Goal: Task Accomplishment & Management: Use online tool/utility

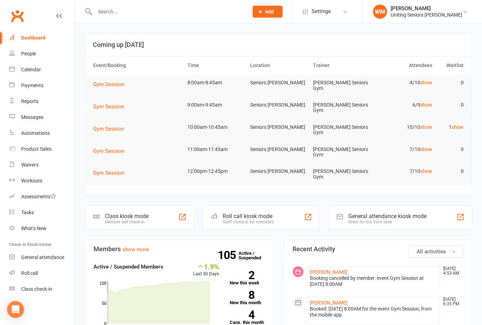
click at [54, 291] on link "Class check-in" at bounding box center [41, 289] width 65 height 16
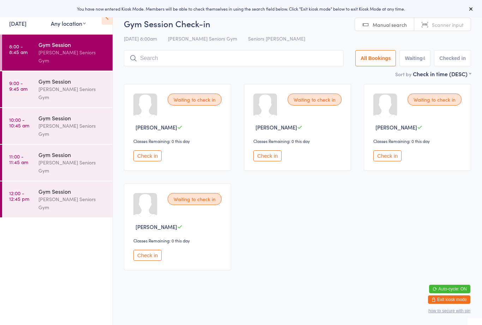
click at [440, 22] on span "Scanner input" at bounding box center [448, 24] width 32 height 7
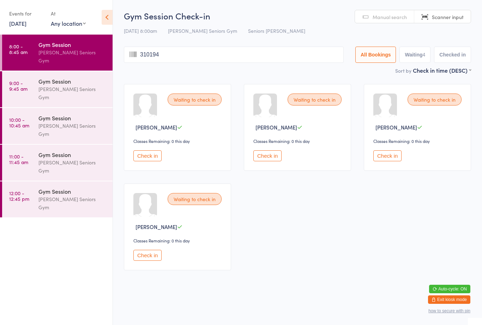
type input "3101942"
type input "12091946"
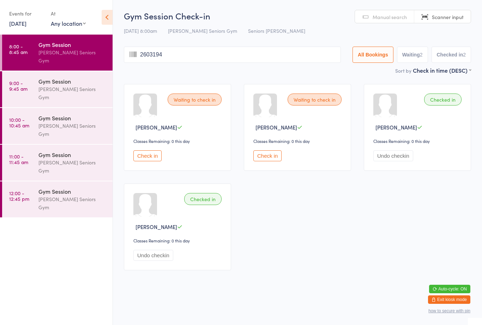
type input "26031948"
click at [162, 158] on button "Check in" at bounding box center [147, 155] width 28 height 11
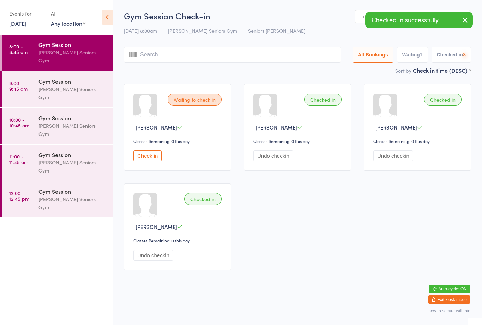
click at [154, 56] on input "search" at bounding box center [232, 55] width 217 height 16
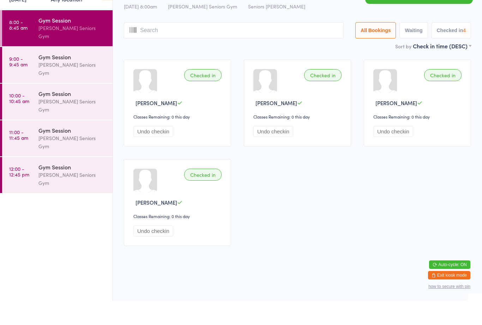
scroll to position [5, 0]
type input "22091944"
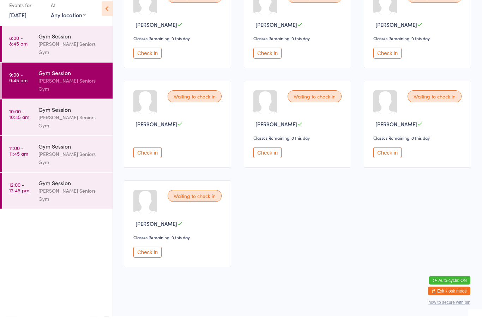
scroll to position [106, 0]
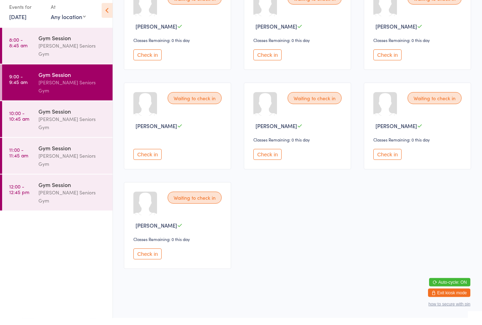
click at [153, 255] on button "Check in" at bounding box center [147, 260] width 28 height 11
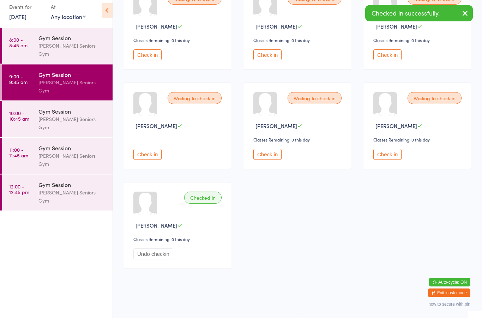
scroll to position [90, 0]
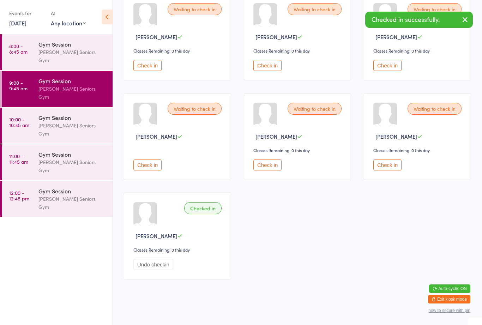
click at [392, 171] on button "Check in" at bounding box center [387, 165] width 28 height 11
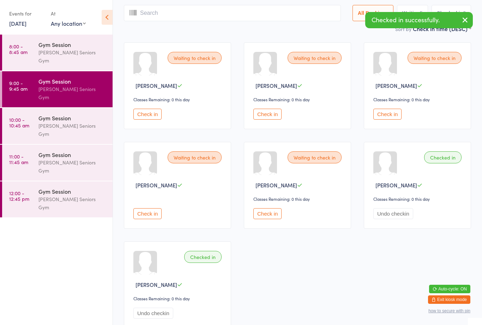
click at [389, 119] on button "Check in" at bounding box center [387, 114] width 28 height 11
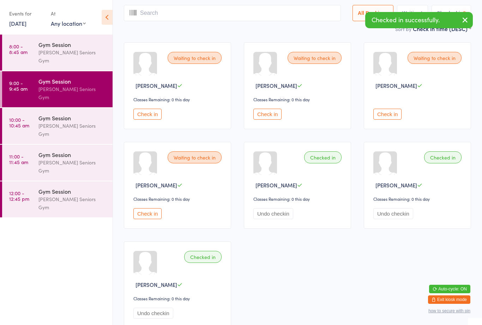
click at [234, 10] on input "search" at bounding box center [232, 13] width 217 height 16
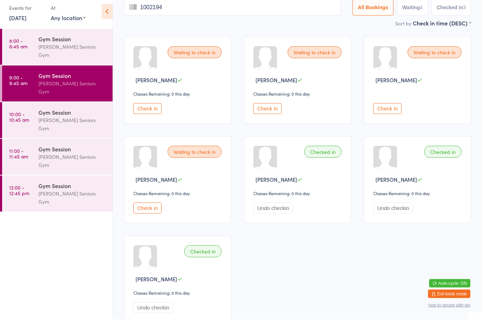
type input "10021946"
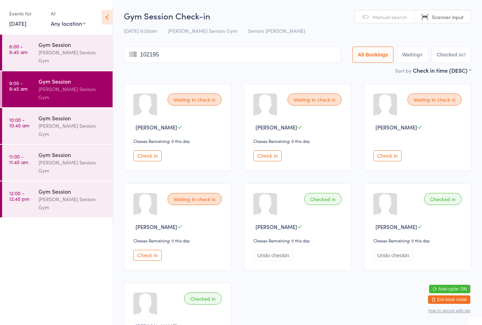
type input "1021955"
type input "11091952"
click at [269, 158] on button "Check in" at bounding box center [267, 155] width 28 height 11
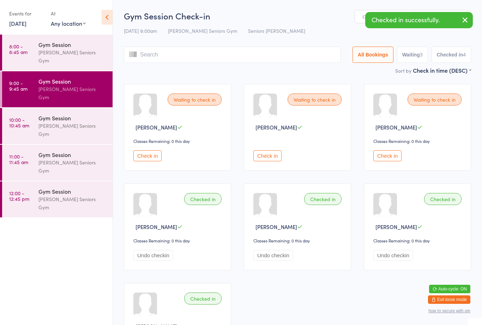
click at [199, 61] on input "search" at bounding box center [232, 55] width 217 height 16
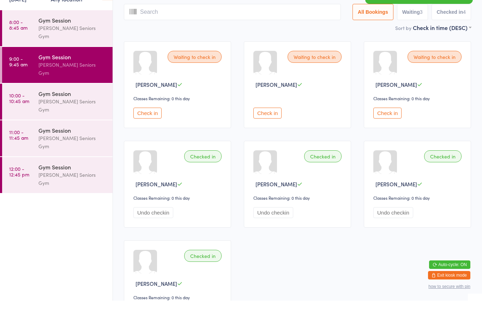
scroll to position [23, 0]
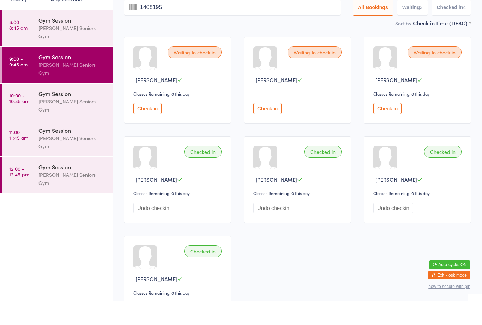
type input "14081950"
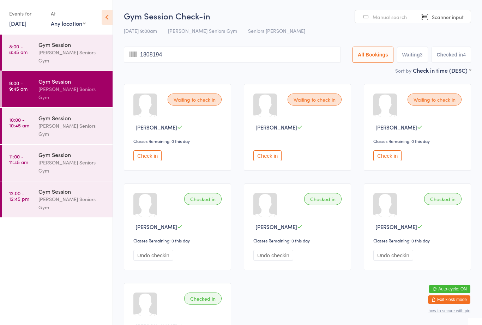
type input "18081941"
type input "16061938"
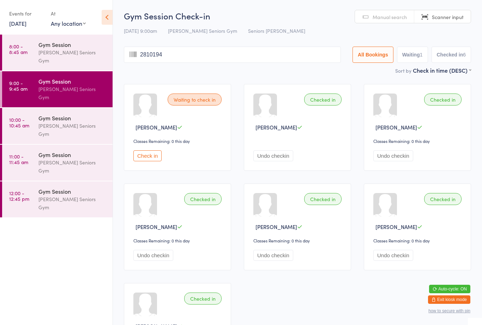
type input "28101945"
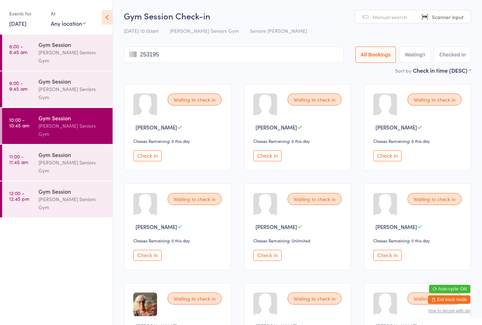
type input "2531955"
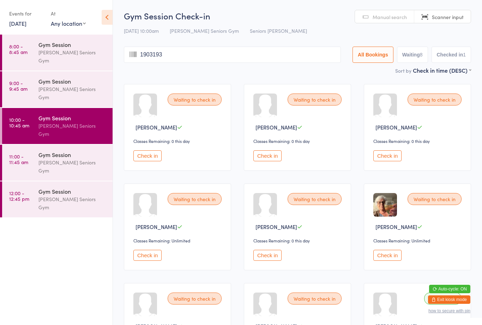
type input "19031939"
type input "13031951"
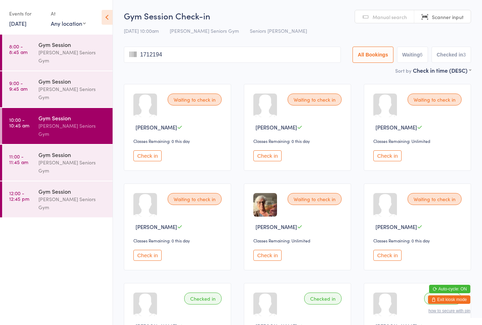
type input "17121942"
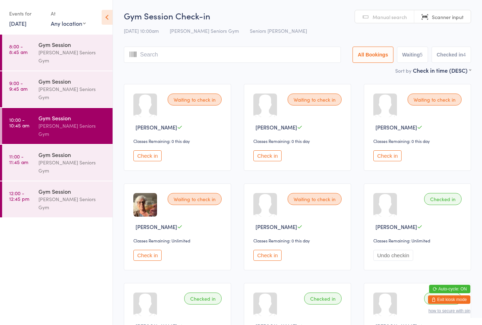
click at [161, 159] on button "Check in" at bounding box center [147, 155] width 28 height 11
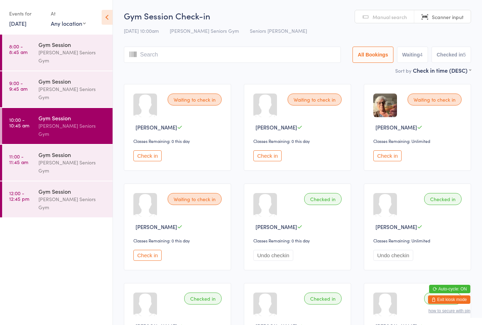
click at [147, 158] on button "Check in" at bounding box center [147, 155] width 28 height 11
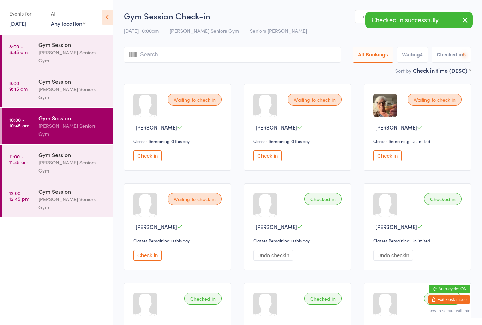
click at [197, 54] on input "search" at bounding box center [232, 55] width 217 height 16
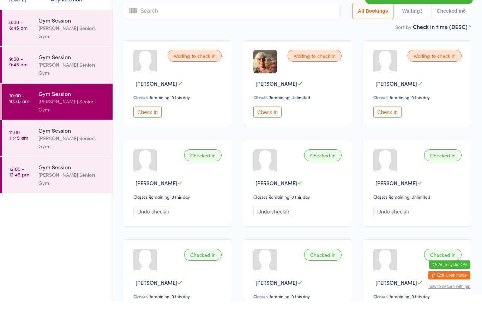
scroll to position [23, 0]
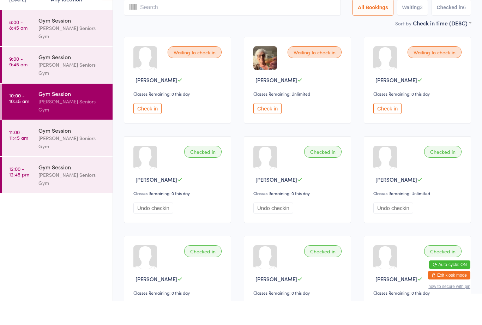
click at [78, 85] on div "[PERSON_NAME] Seniors Gym" at bounding box center [72, 93] width 68 height 16
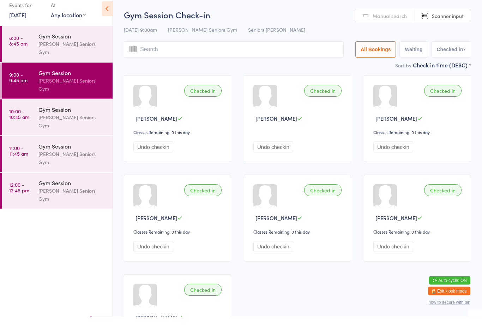
click at [73, 114] on div "Gym Session" at bounding box center [72, 118] width 68 height 8
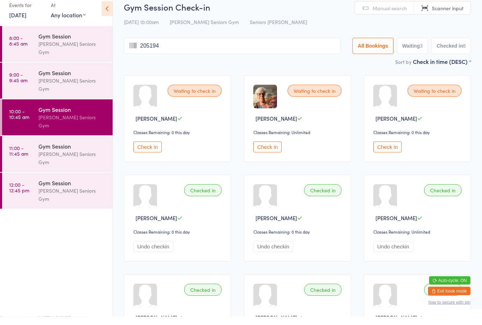
type input "2051940"
type input "10031950"
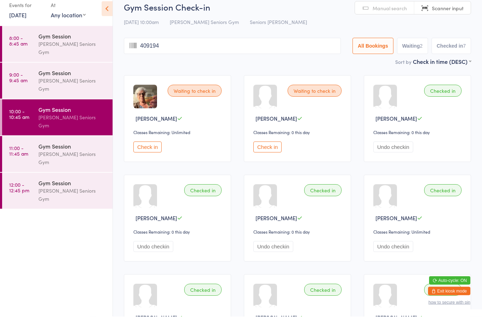
type input "4091941"
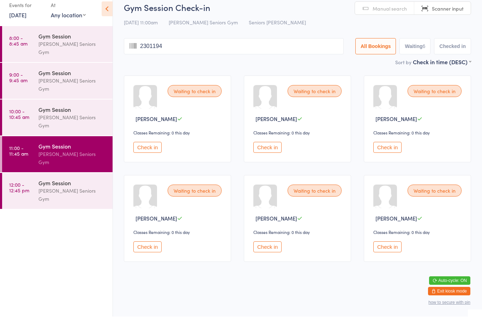
type input "23011949"
type input "15121962"
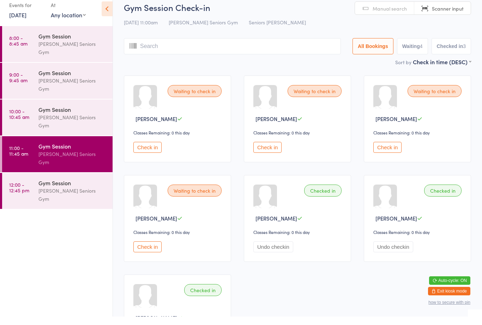
click at [389, 151] on div "Waiting to check in Kalpa Jadeja Classes Remaining: 0 this day Check in" at bounding box center [417, 127] width 107 height 87
click at [386, 161] on button "Check in" at bounding box center [387, 155] width 28 height 11
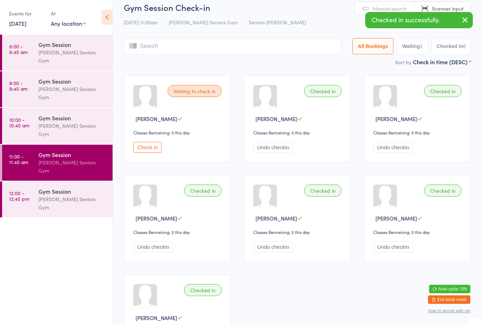
click at [147, 148] on button "Check in" at bounding box center [147, 147] width 28 height 11
click at [195, 54] on input "search" at bounding box center [232, 46] width 217 height 16
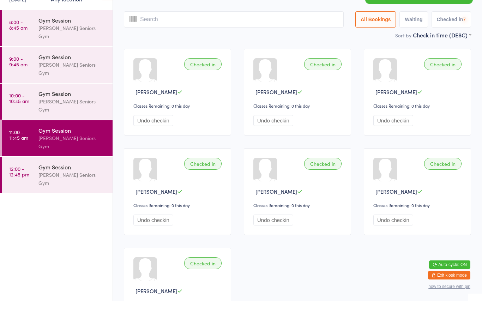
scroll to position [23, 0]
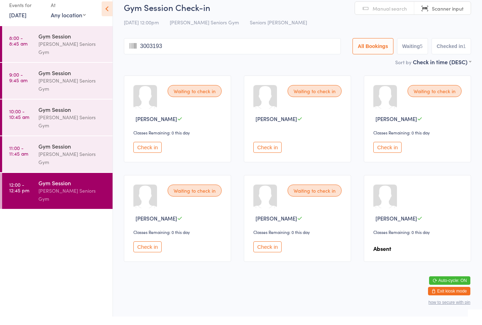
type input "30031939"
type input "6031944"
type input "17071953"
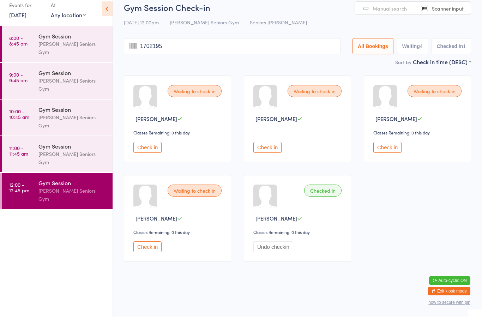
type input "17021953"
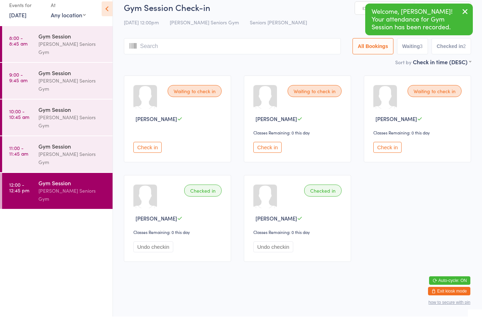
click at [146, 151] on div "Check in" at bounding box center [178, 151] width 90 height 20
click at [157, 156] on button "Check in" at bounding box center [147, 155] width 28 height 11
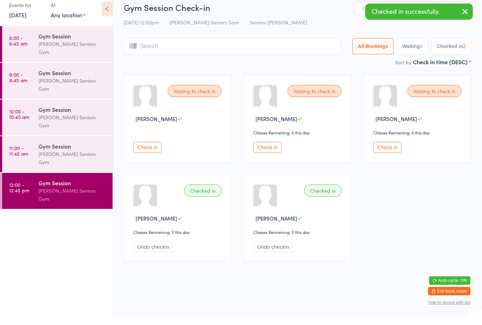
scroll to position [5, 0]
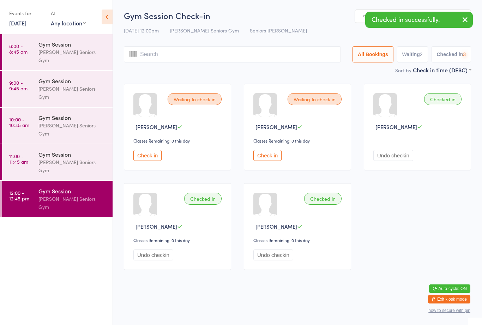
click at [153, 153] on button "Check in" at bounding box center [147, 155] width 28 height 11
click at [157, 151] on button "Check in" at bounding box center [147, 155] width 28 height 11
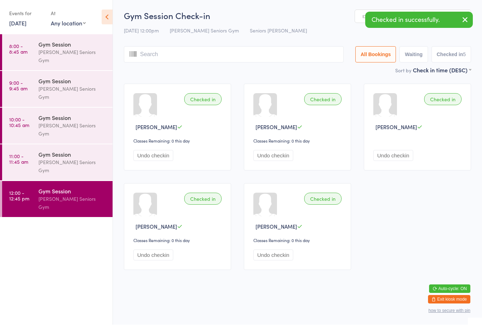
click at [228, 58] on input "search" at bounding box center [234, 55] width 220 height 16
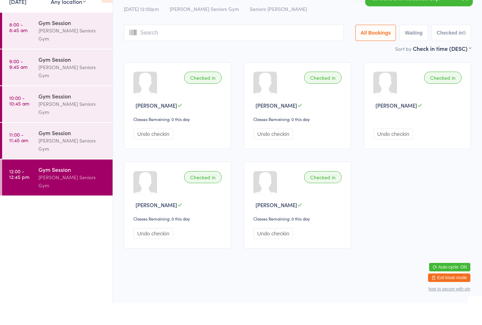
scroll to position [5, 0]
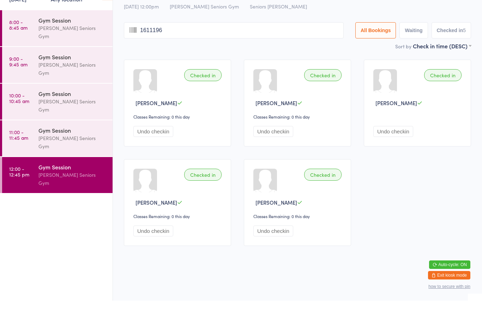
type input "16111960"
type input "831946"
